Goal: Task Accomplishment & Management: Complete application form

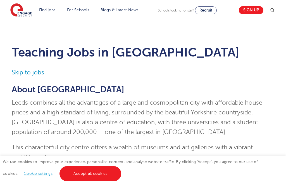
click at [254, 11] on link "Sign up" at bounding box center [251, 10] width 25 height 8
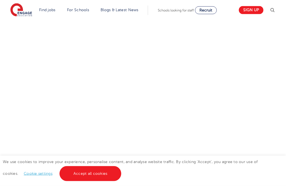
scroll to position [208, 0]
click at [0, 0] on link "Teaching jobs in [GEOGRAPHIC_DATA]" at bounding box center [0, 0] width 0 height 0
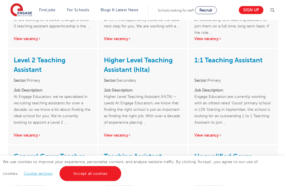
scroll to position [1160, 0]
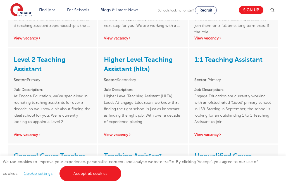
click at [241, 56] on link "1:1 Teaching Assistant" at bounding box center [228, 60] width 68 height 8
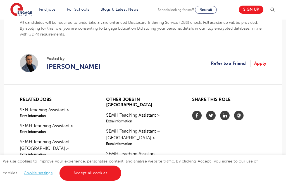
scroll to position [328, 0]
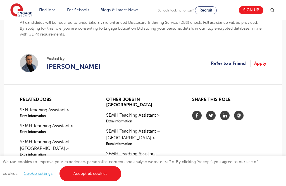
click at [263, 63] on link "Apply" at bounding box center [260, 63] width 12 height 7
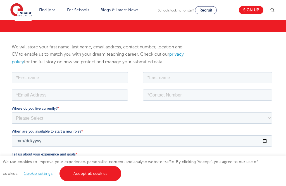
scroll to position [39, 0]
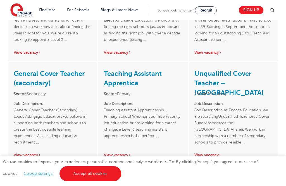
scroll to position [1242, 0]
click at [147, 70] on link "Teaching Assistant Apprentice" at bounding box center [133, 78] width 58 height 17
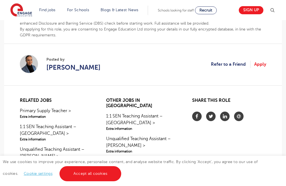
scroll to position [376, 0]
click at [266, 61] on link "Apply" at bounding box center [260, 64] width 12 height 7
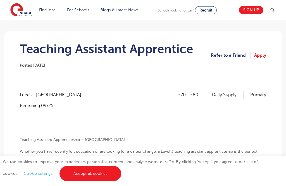
scroll to position [0, 0]
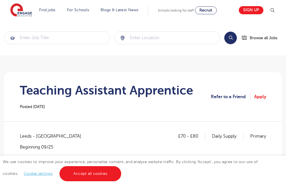
click at [265, 39] on span "Browse all Jobs" at bounding box center [264, 38] width 28 height 6
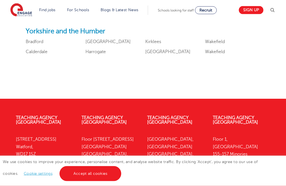
scroll to position [744, 0]
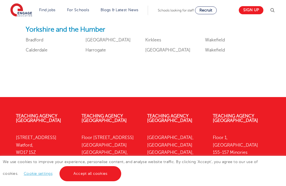
click at [156, 50] on link "Leeds" at bounding box center [167, 49] width 45 height 5
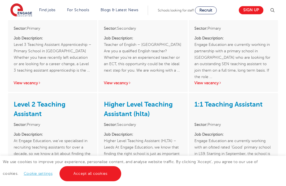
scroll to position [1116, 0]
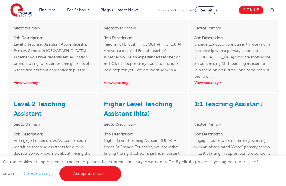
click at [18, 177] on link "View vacancy" at bounding box center [27, 179] width 27 height 4
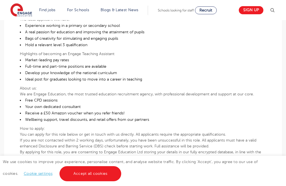
scroll to position [183, 0]
